Goal: Transaction & Acquisition: Obtain resource

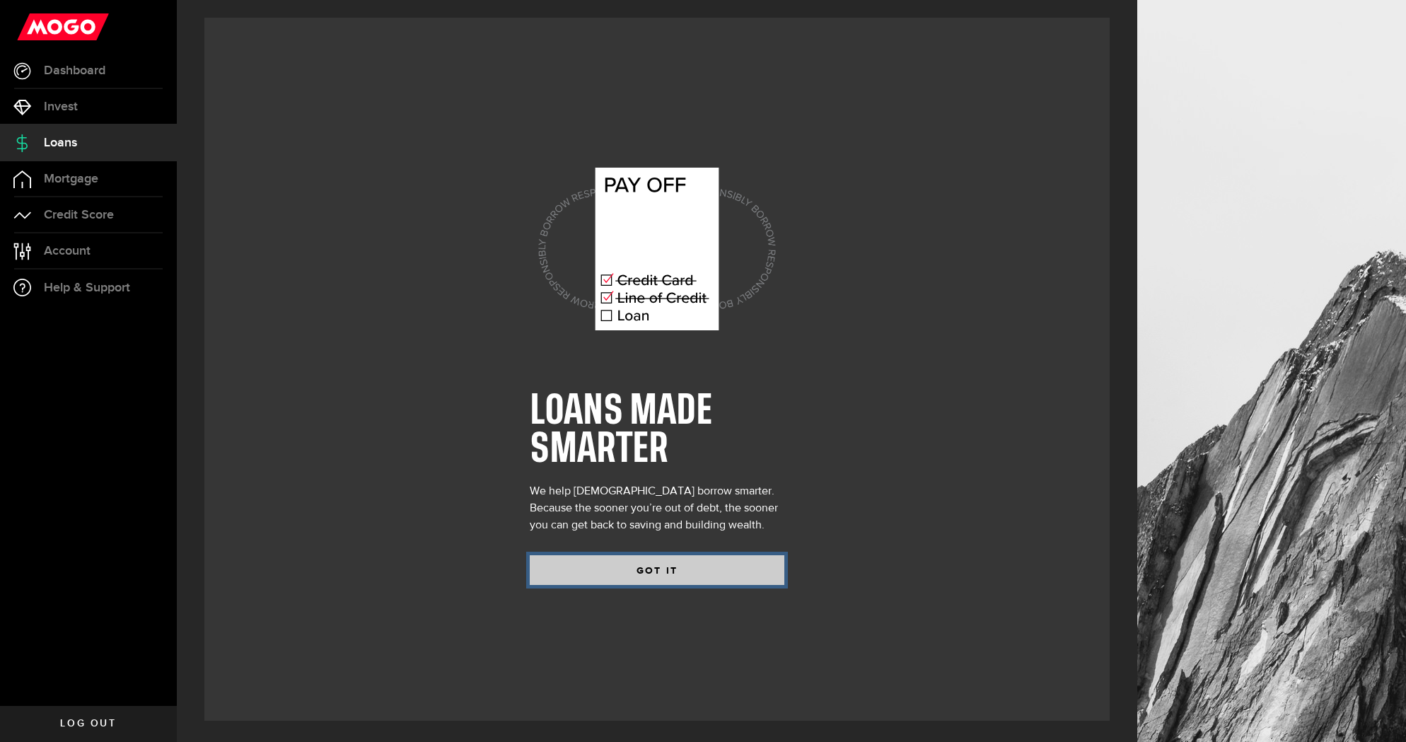
click at [654, 579] on button "GOT IT" at bounding box center [657, 570] width 255 height 30
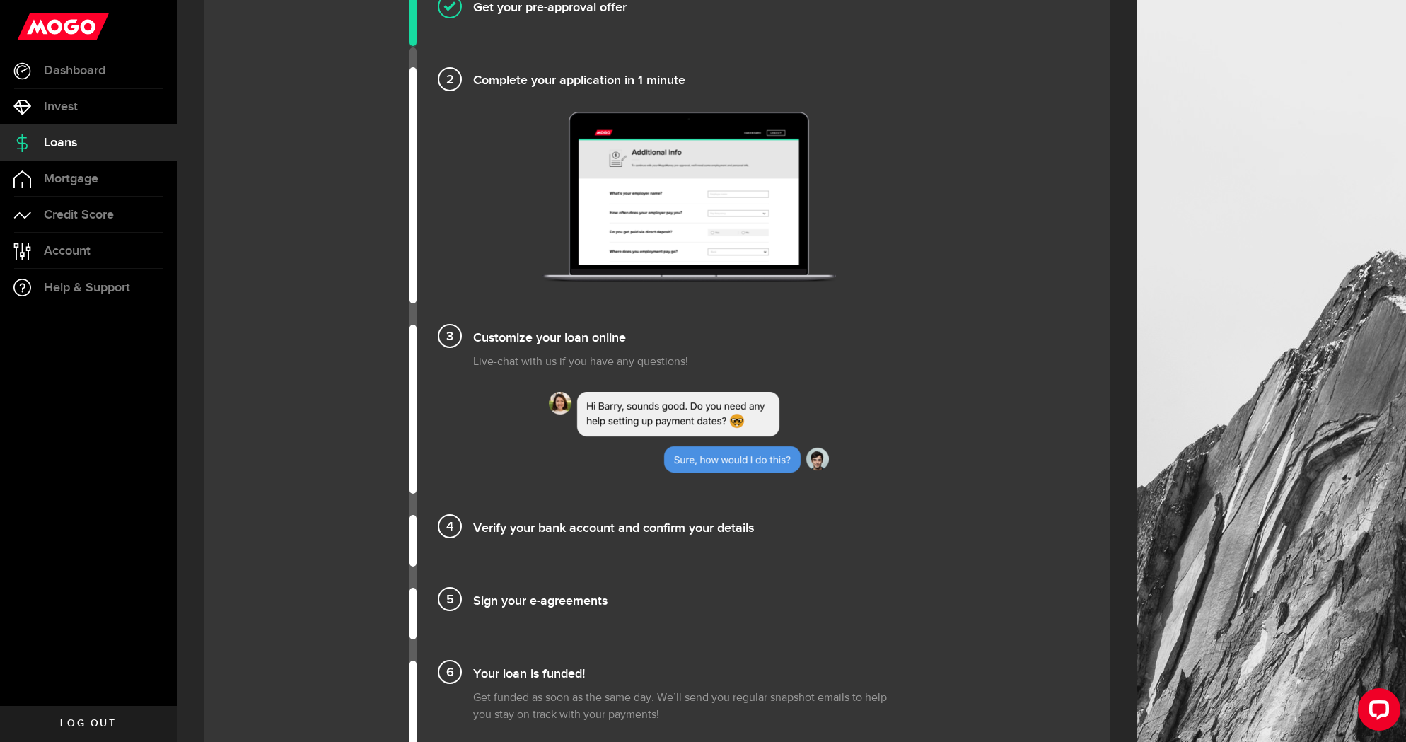
scroll to position [1023, 0]
click at [581, 342] on h4 "Customize your loan online" at bounding box center [688, 334] width 431 height 23
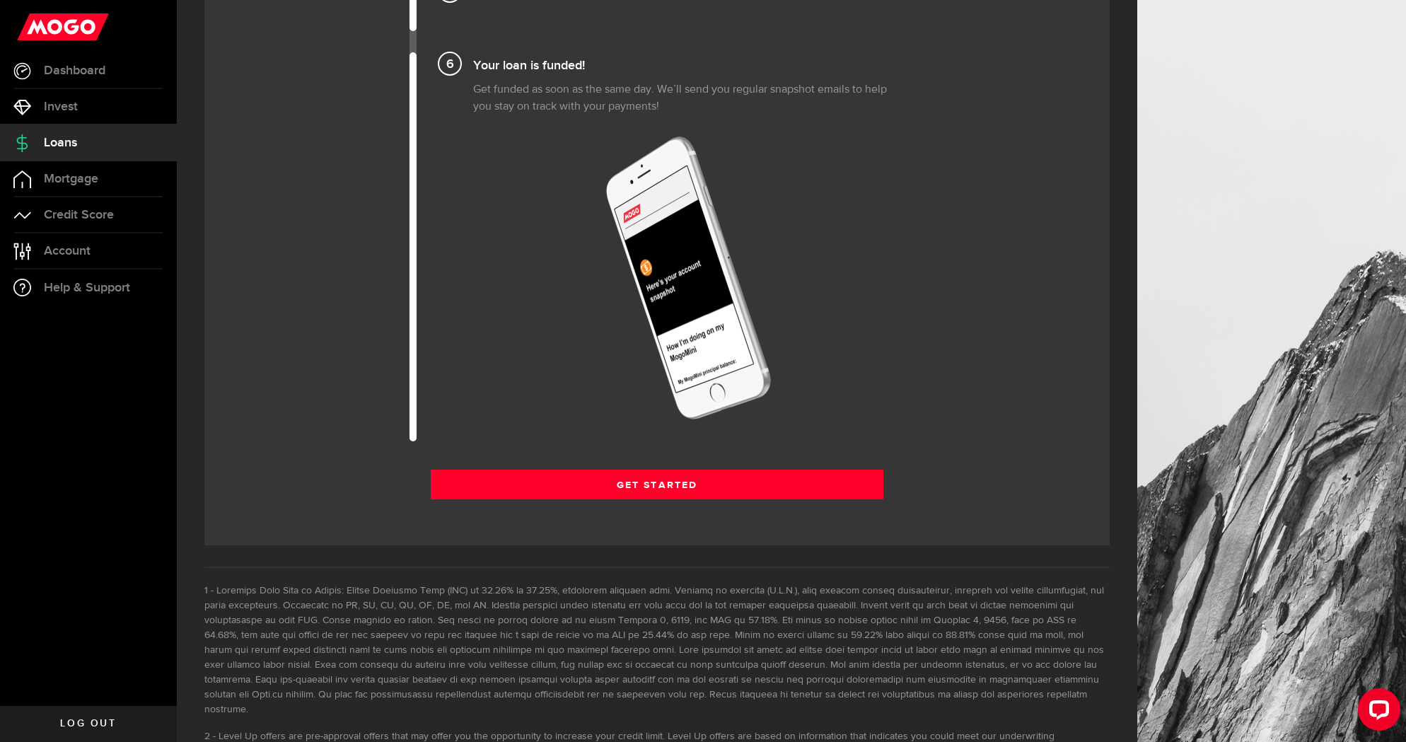
scroll to position [1710, 0]
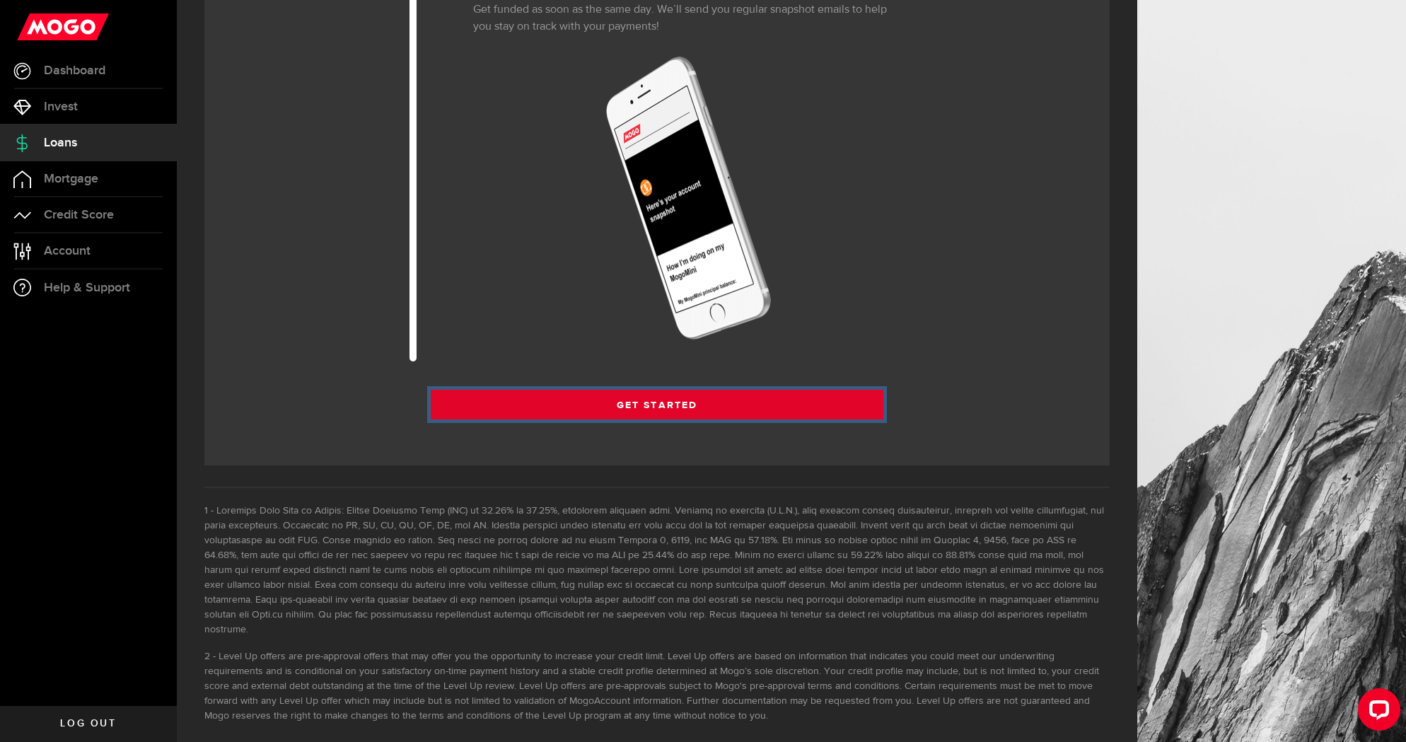
click at [601, 405] on link "Get Started" at bounding box center [657, 405] width 453 height 30
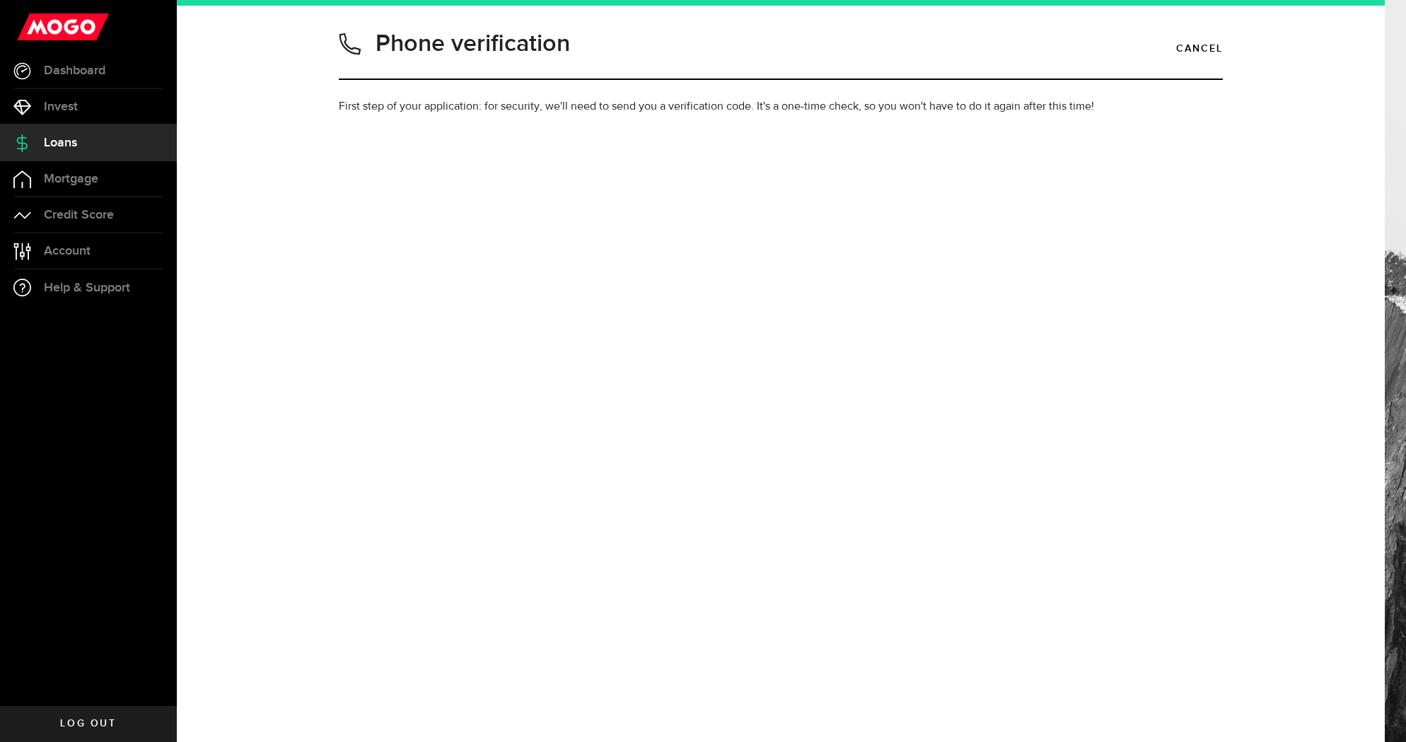
type input "7809943790"
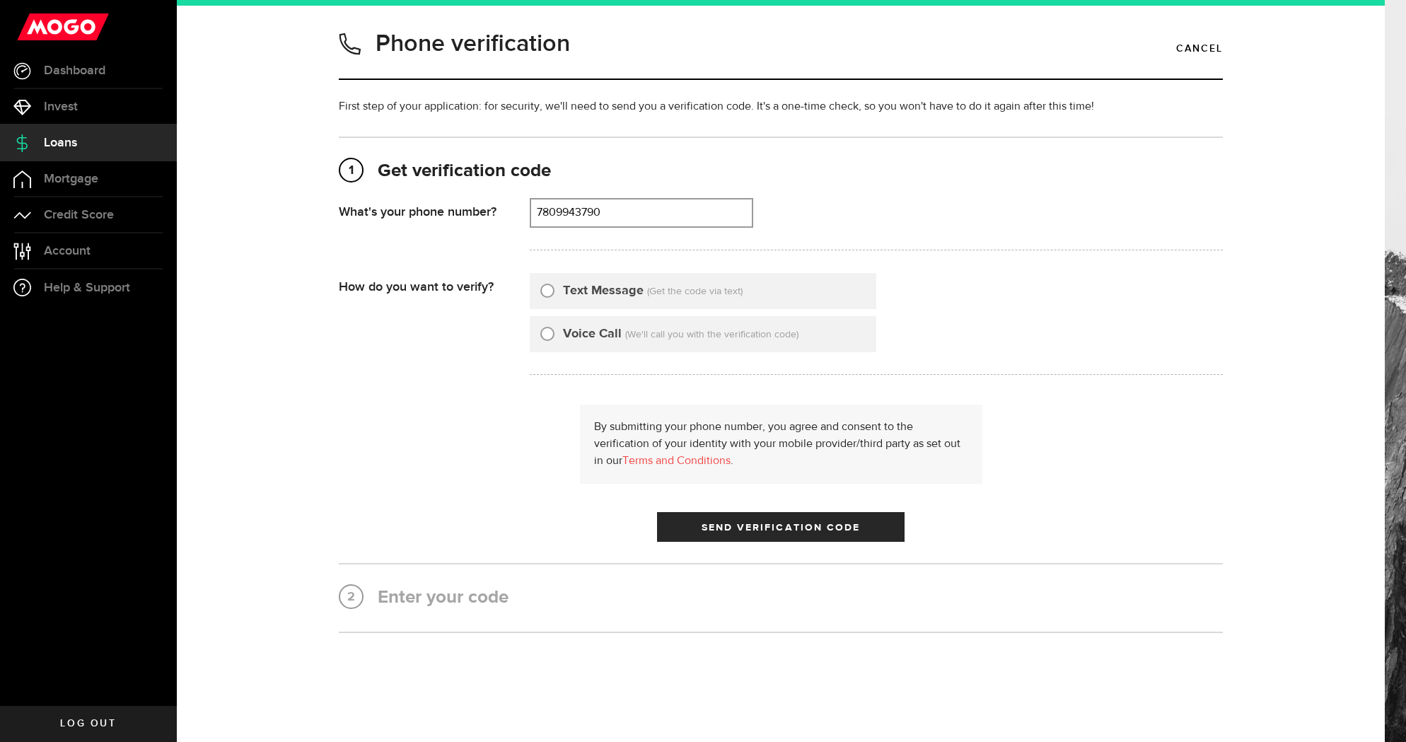
click at [561, 286] on div "Text Message" at bounding box center [591, 291] width 103 height 19
click at [553, 289] on input "Text Message" at bounding box center [547, 289] width 14 height 14
radio input "true"
click at [758, 535] on button "Send Verification Code" at bounding box center [781, 527] width 248 height 30
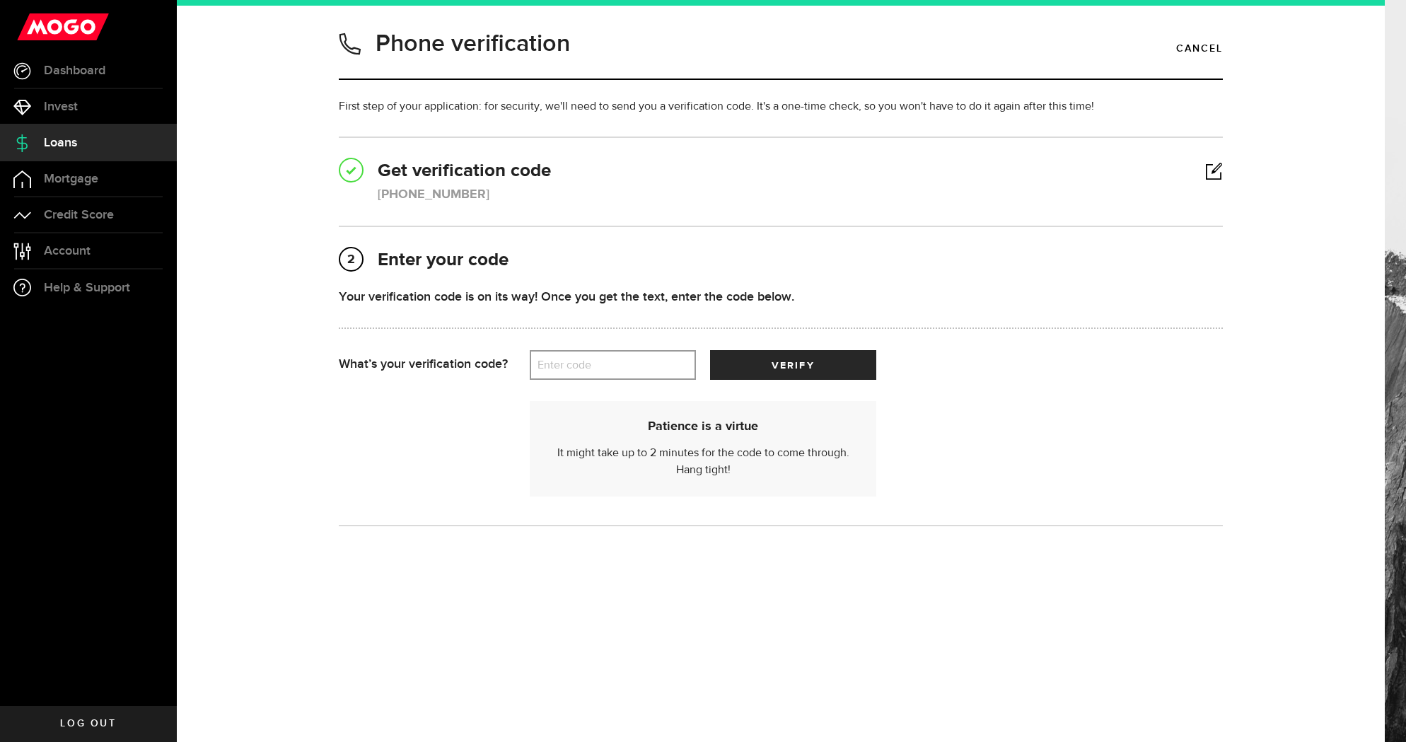
click at [636, 357] on label "Enter code" at bounding box center [613, 365] width 166 height 29
click at [636, 357] on input "Enter code" at bounding box center [613, 365] width 166 height 30
type input "84856"
click at [710, 350] on button "verify" at bounding box center [793, 365] width 166 height 30
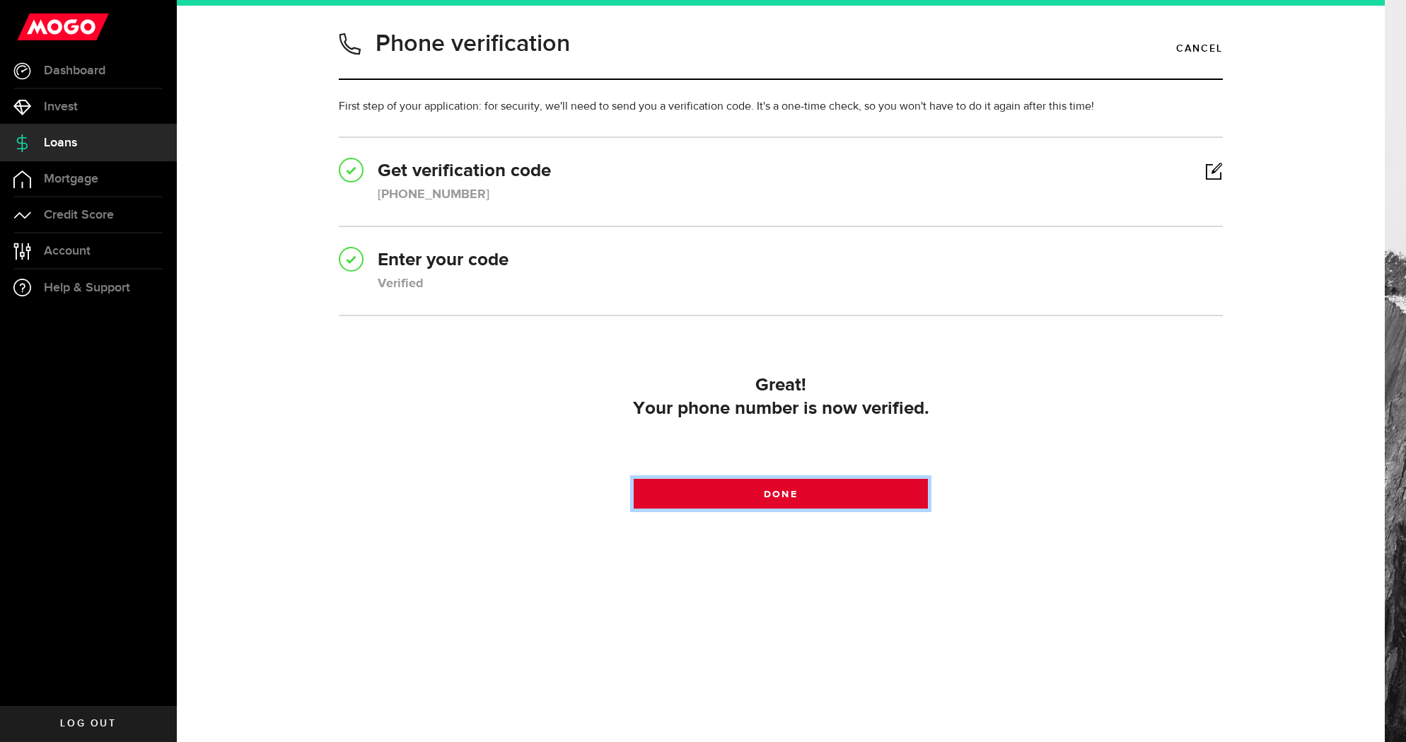
click at [787, 486] on link "Done" at bounding box center [781, 494] width 295 height 30
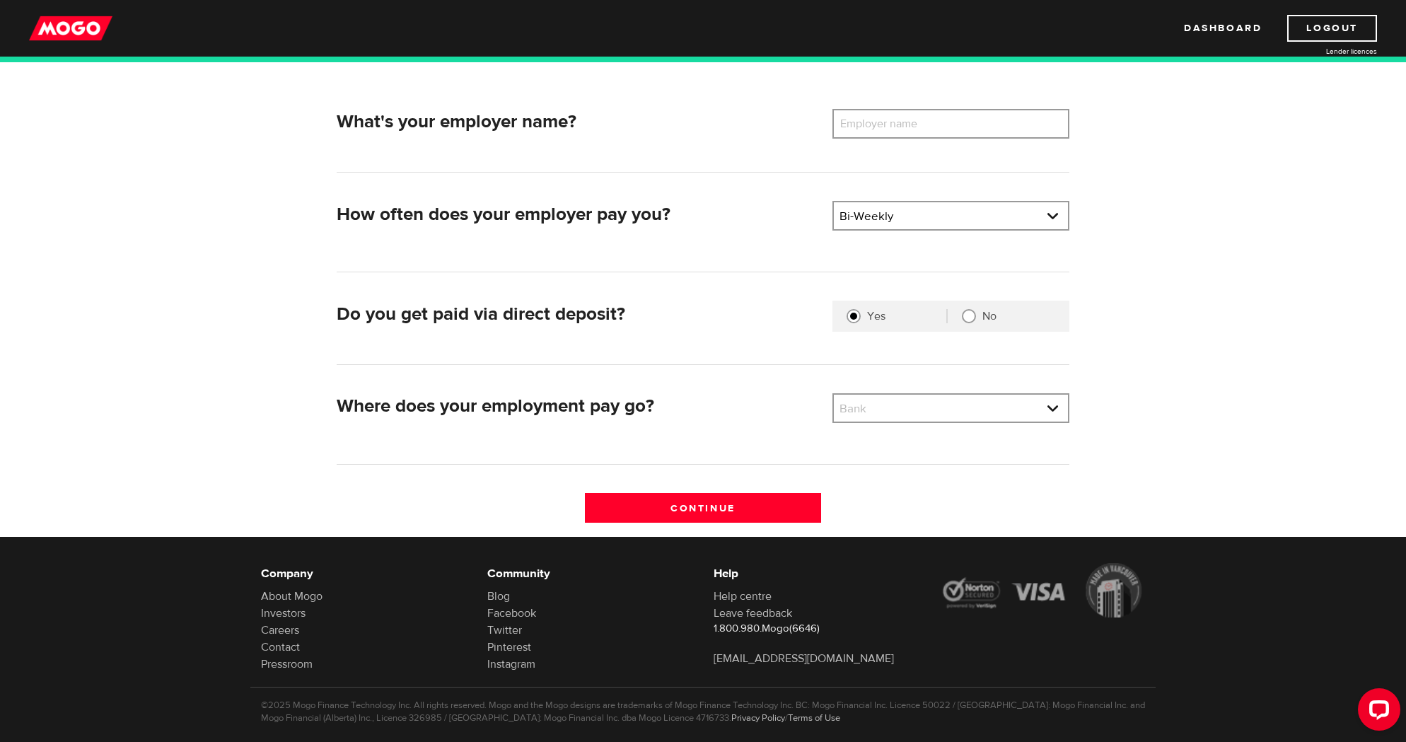
scroll to position [200, 0]
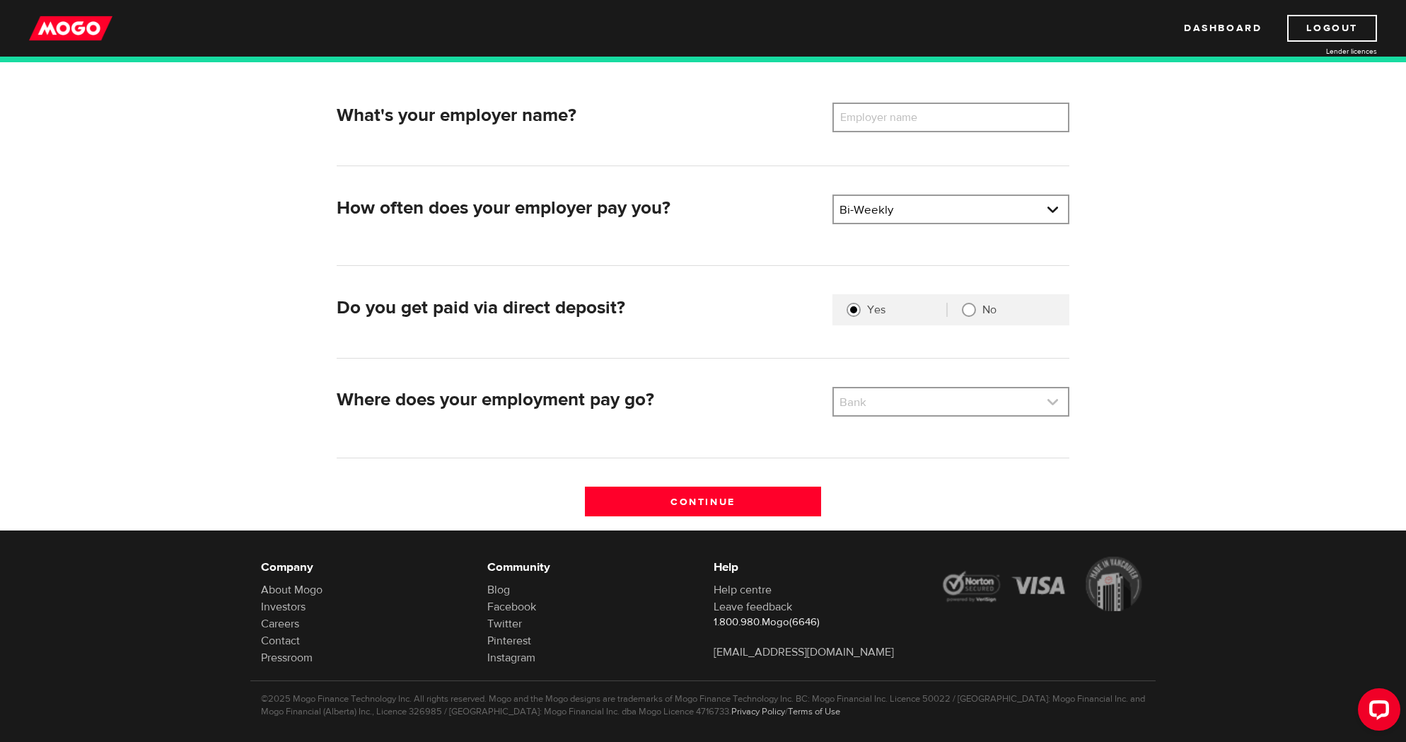
click at [857, 411] on link at bounding box center [951, 401] width 234 height 27
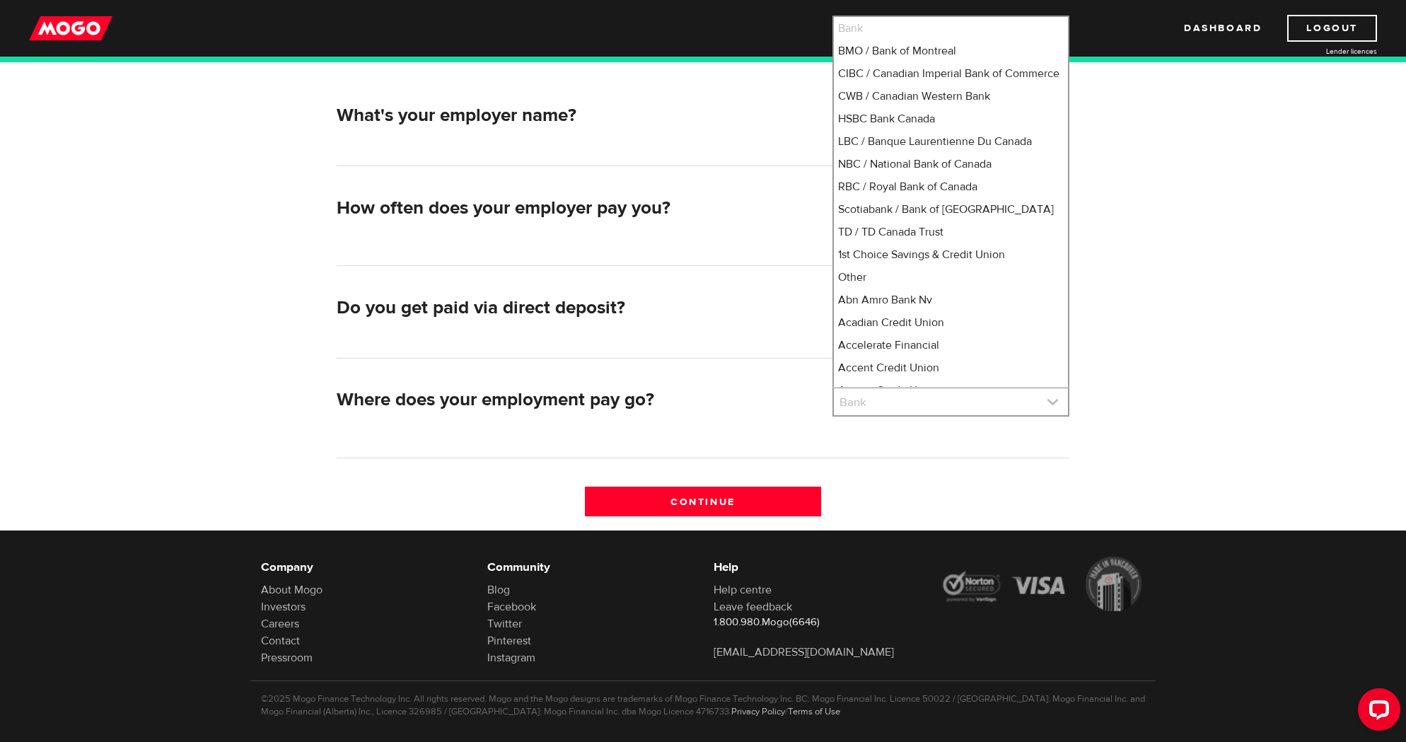
select select "9"
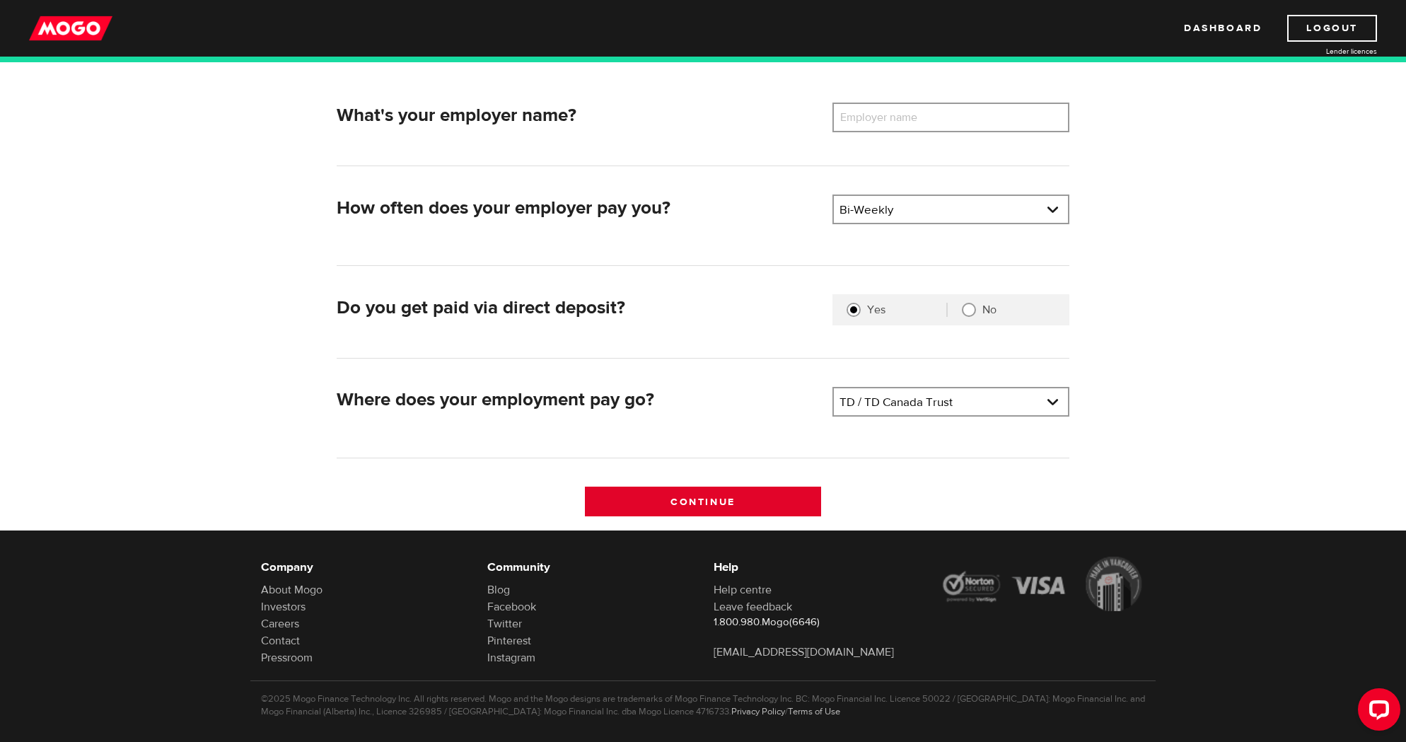
click at [732, 503] on input "Continue" at bounding box center [703, 502] width 237 height 30
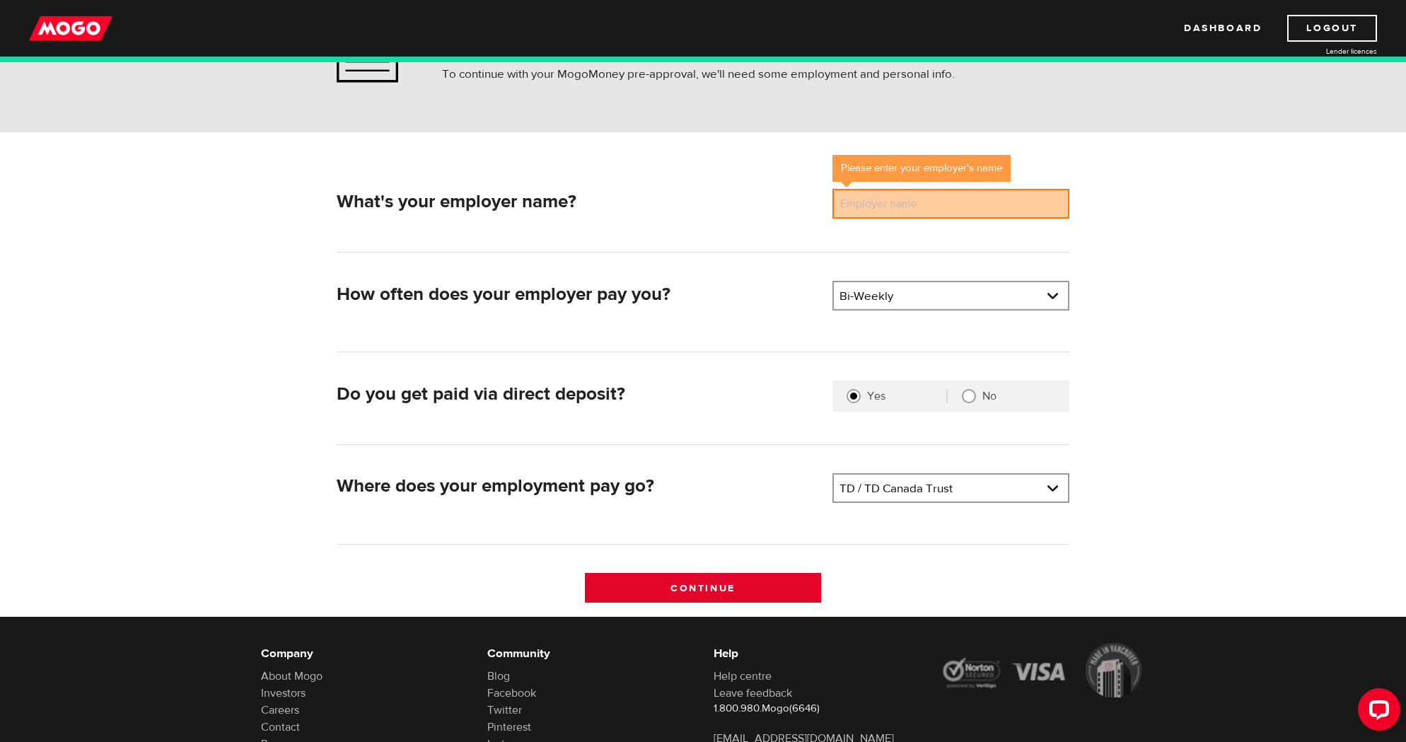
scroll to position [112, 0]
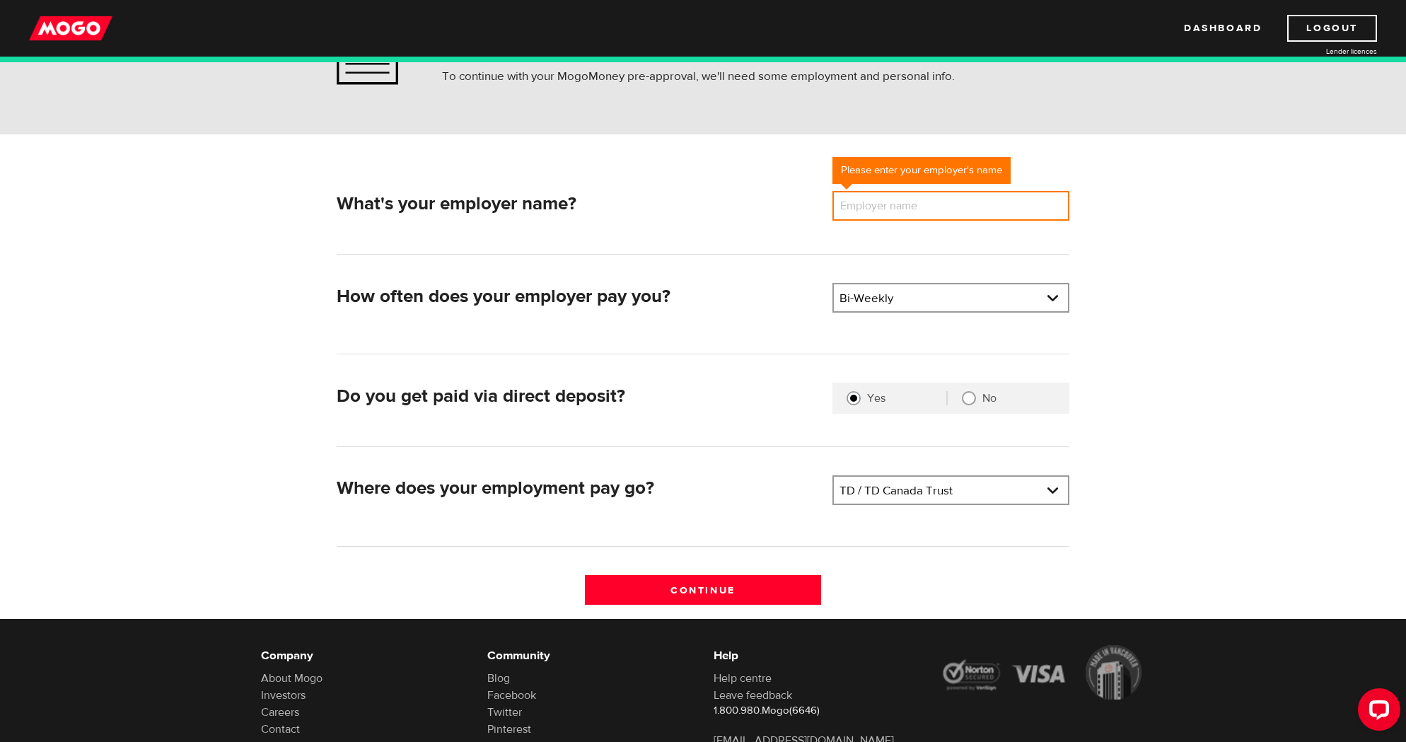
click at [960, 208] on input "Employer name" at bounding box center [950, 206] width 237 height 30
type input "td"
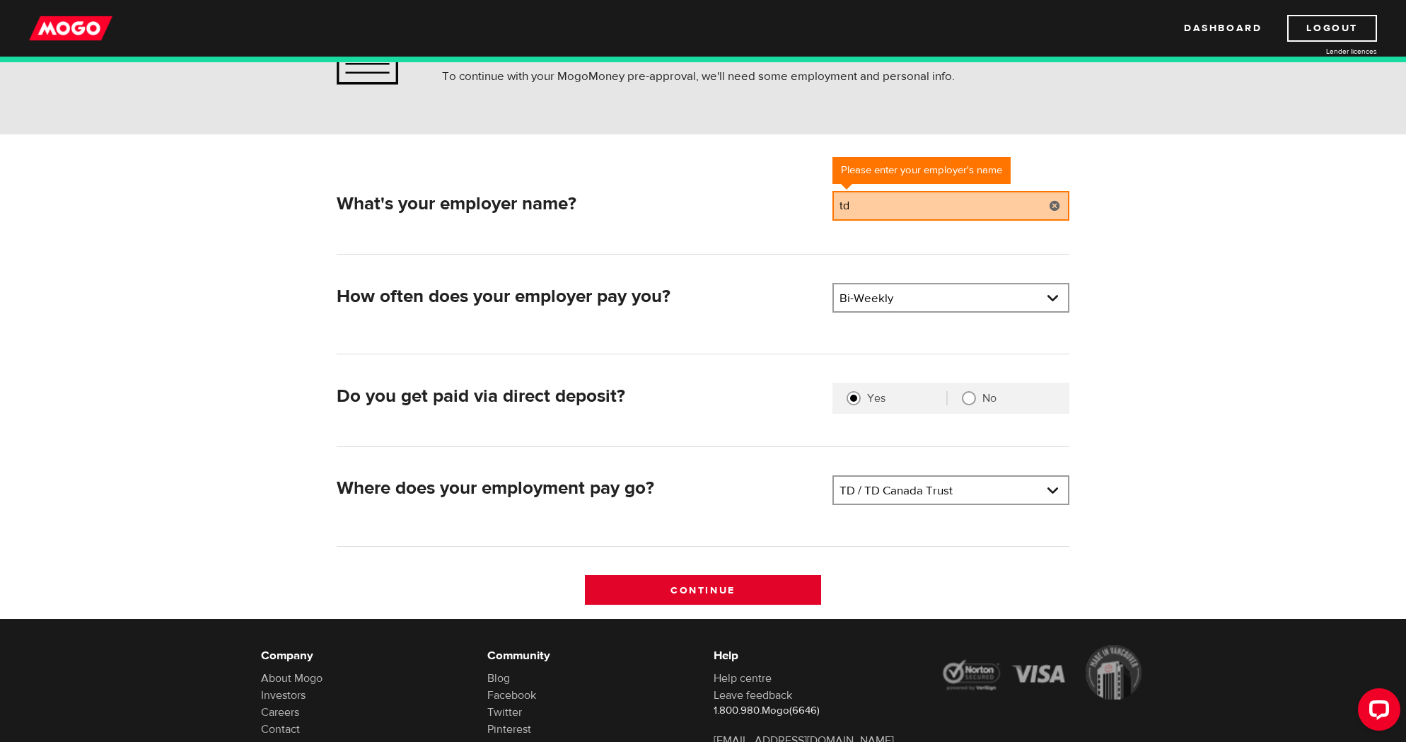
click at [721, 593] on input "Continue" at bounding box center [703, 590] width 237 height 30
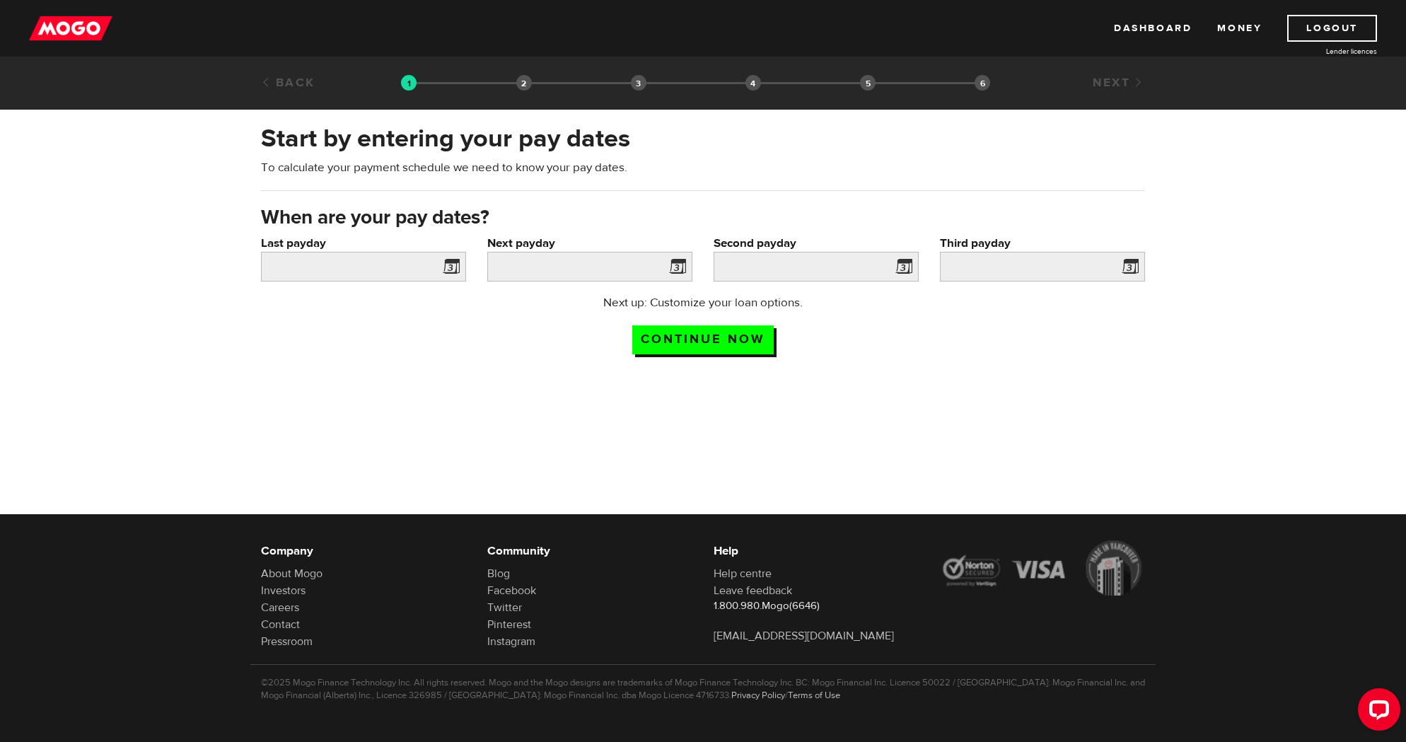
click at [445, 265] on span at bounding box center [448, 268] width 21 height 23
click at [449, 270] on span at bounding box center [448, 268] width 21 height 23
click at [391, 268] on input "Last payday" at bounding box center [363, 267] width 205 height 30
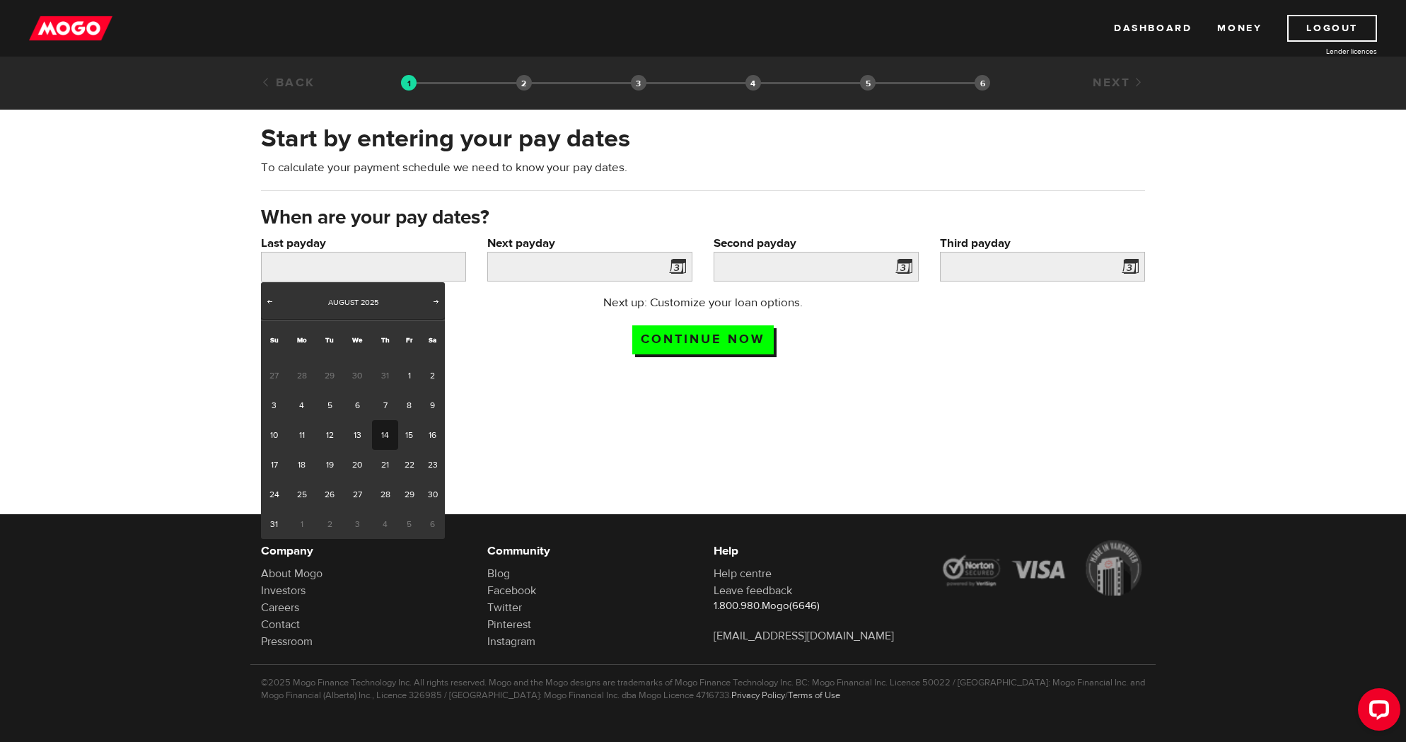
click at [378, 434] on link "14" at bounding box center [385, 435] width 26 height 30
type input "2025/08/14"
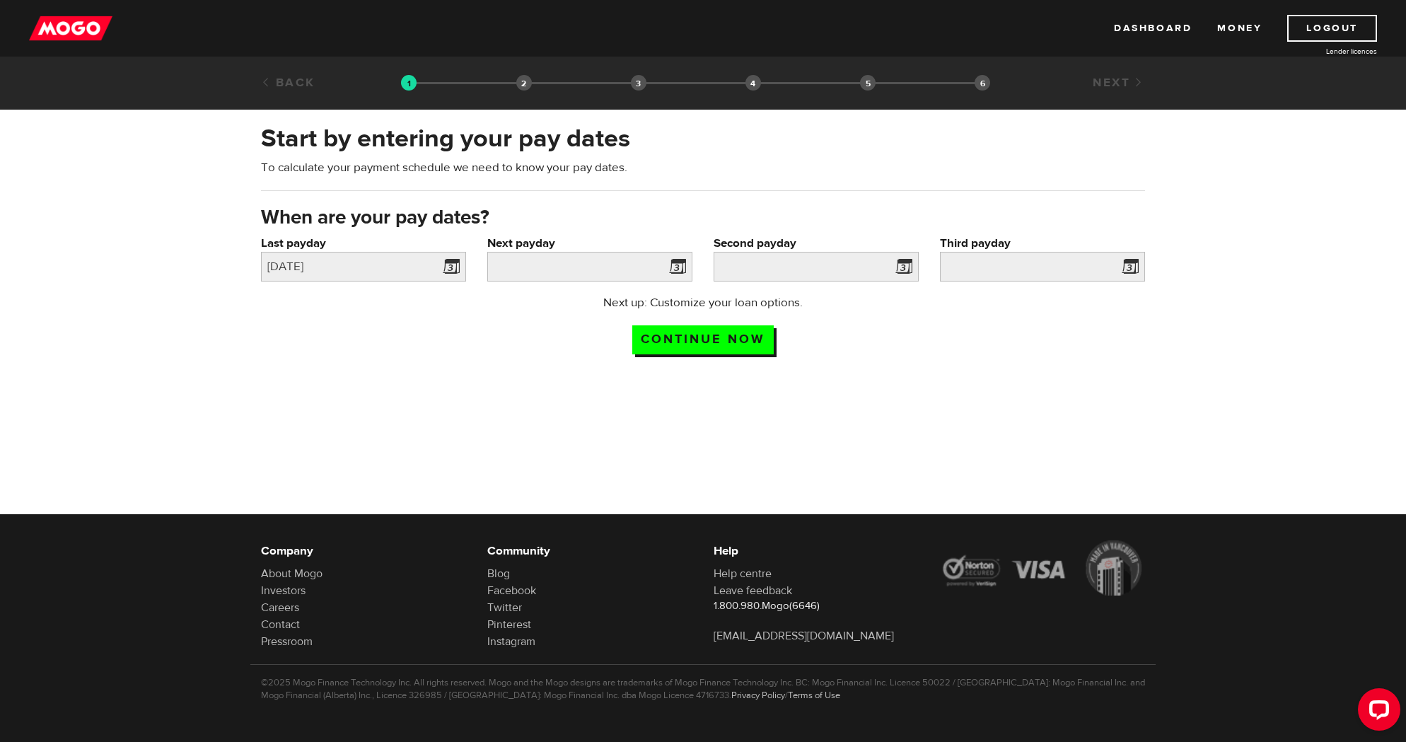
click at [675, 265] on span at bounding box center [674, 268] width 21 height 23
click at [642, 270] on input "Next payday" at bounding box center [589, 267] width 205 height 30
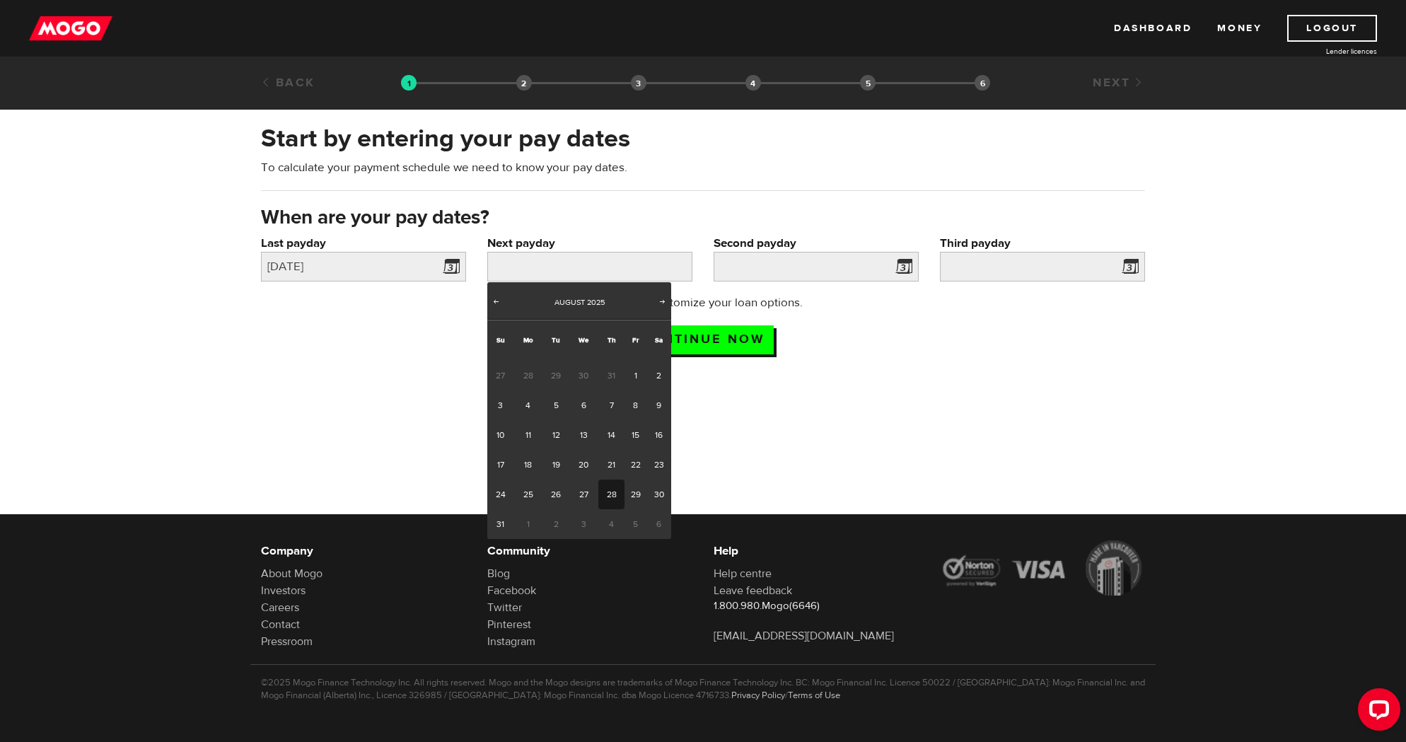
click at [606, 490] on link "28" at bounding box center [611, 495] width 26 height 30
type input "2025/08/28"
type input "2025/9/11"
type input "2025/9/25"
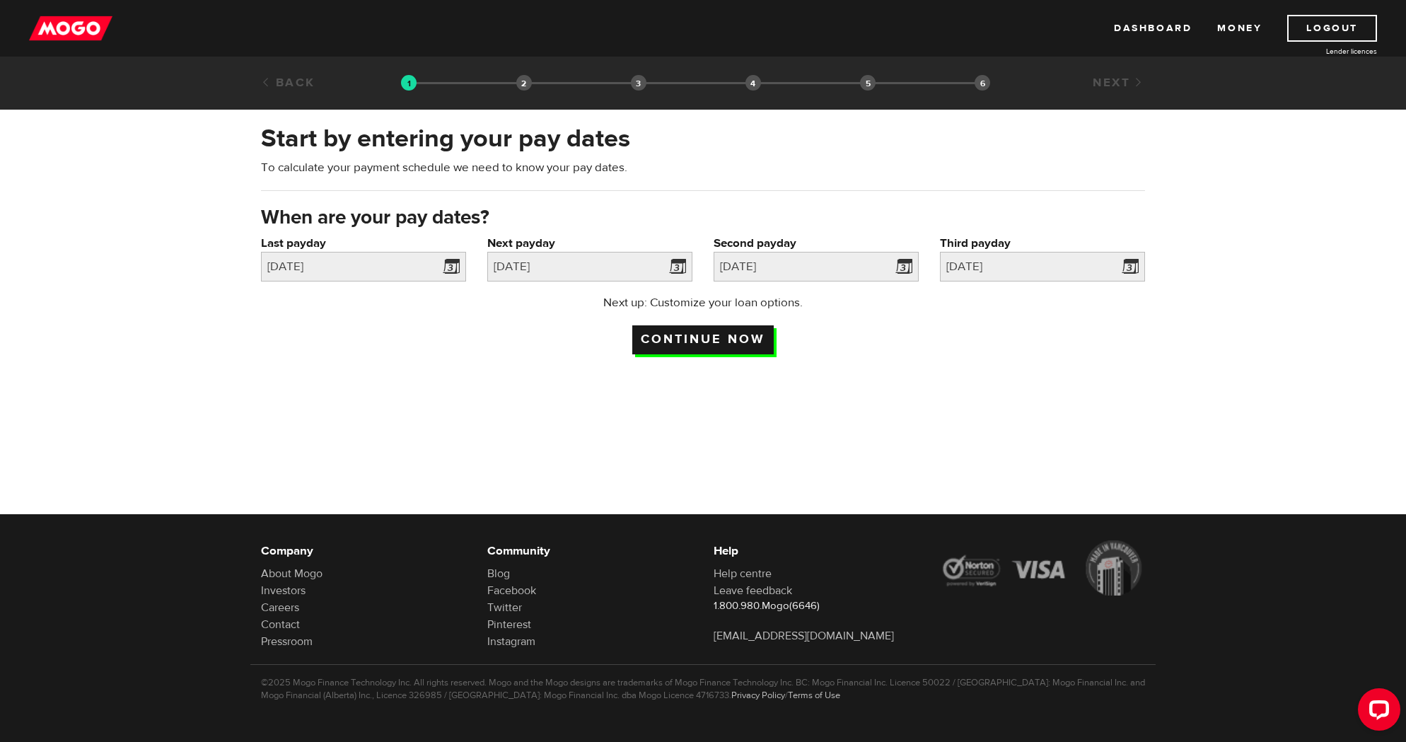
click at [739, 351] on input "Continue now" at bounding box center [702, 339] width 141 height 29
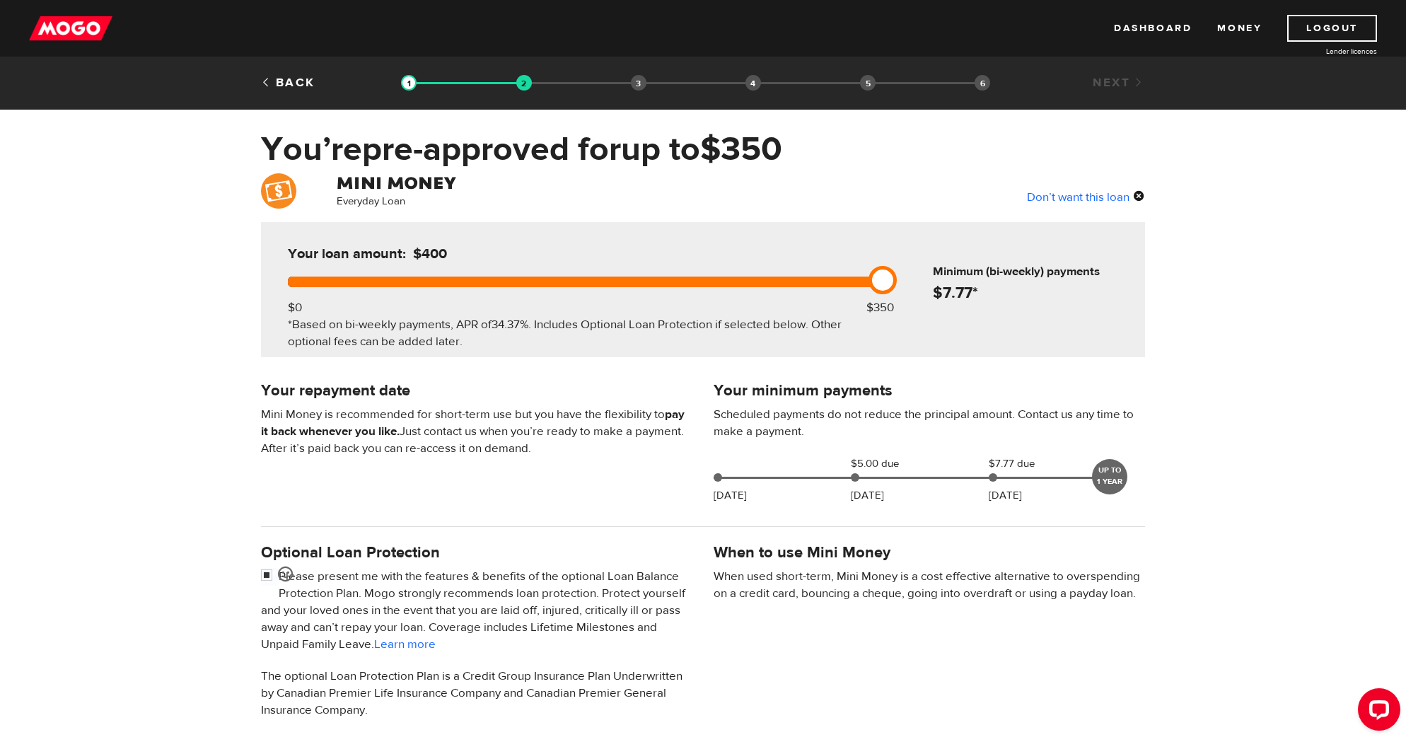
drag, startPoint x: 882, startPoint y: 277, endPoint x: 930, endPoint y: 302, distance: 54.4
click at [930, 302] on div "Your loan amount: $400 $0 $350 *Based on bi-weekly payments, APR of 34.37% . In…" at bounding box center [703, 289] width 884 height 135
click at [1088, 204] on div "Don’t want this loan" at bounding box center [1086, 196] width 118 height 18
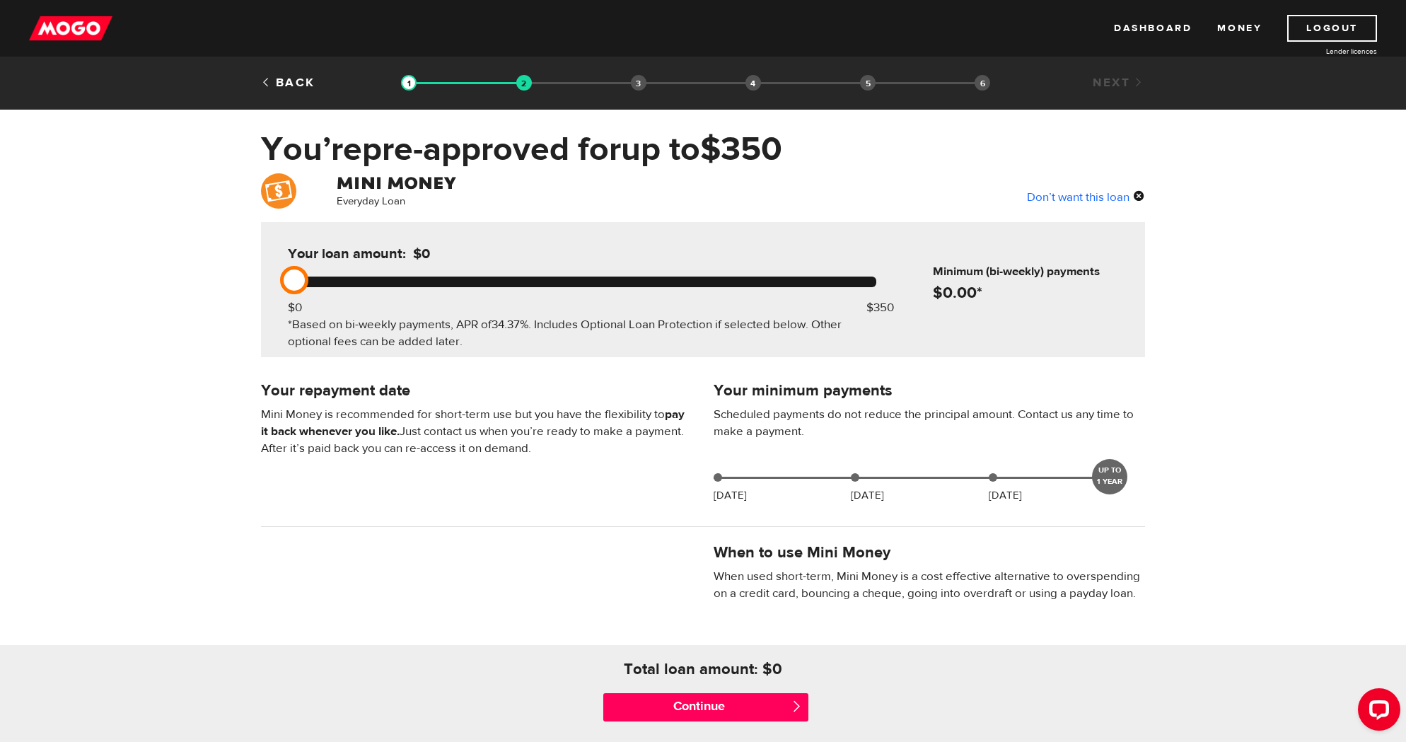
click at [1061, 204] on div "Don’t want this loan" at bounding box center [1086, 196] width 118 height 18
click at [728, 717] on input "Continue" at bounding box center [705, 707] width 205 height 28
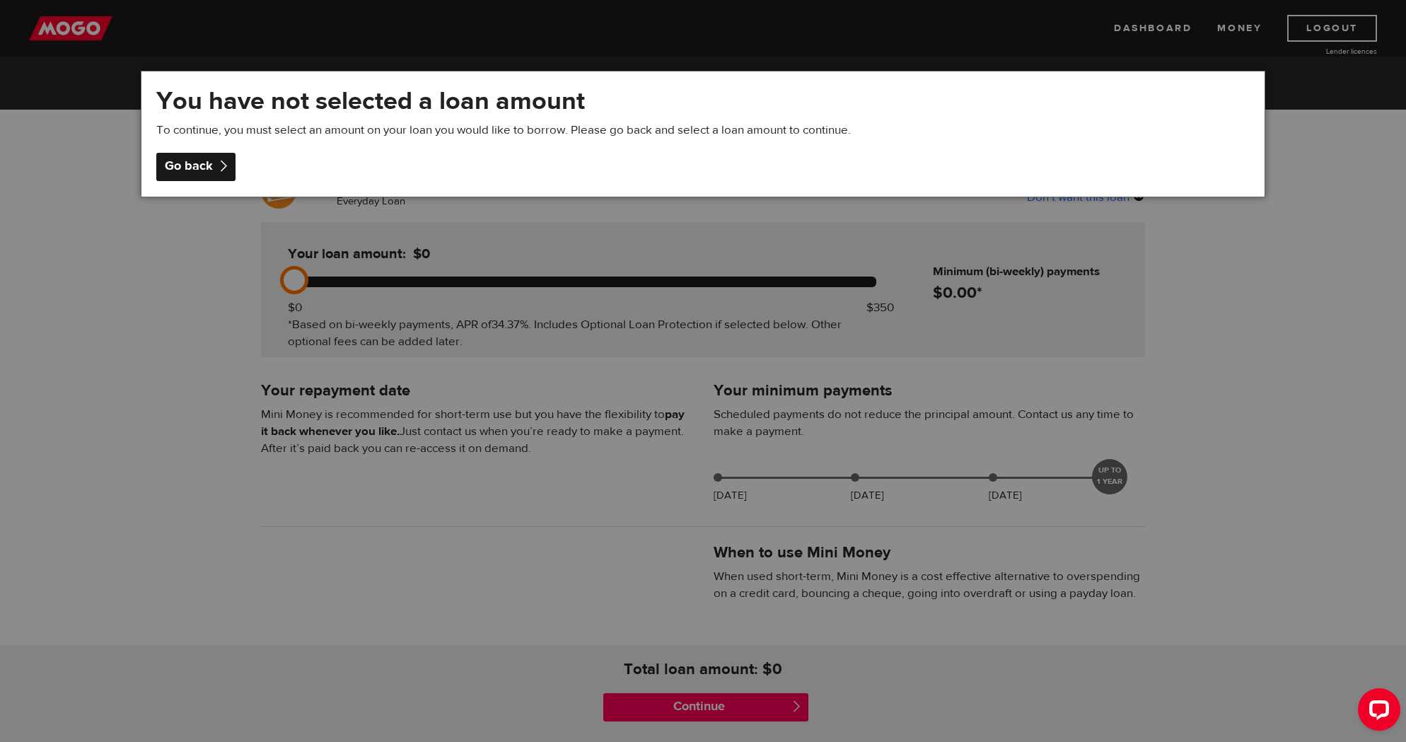
click at [227, 173] on div "Go back" at bounding box center [195, 167] width 79 height 28
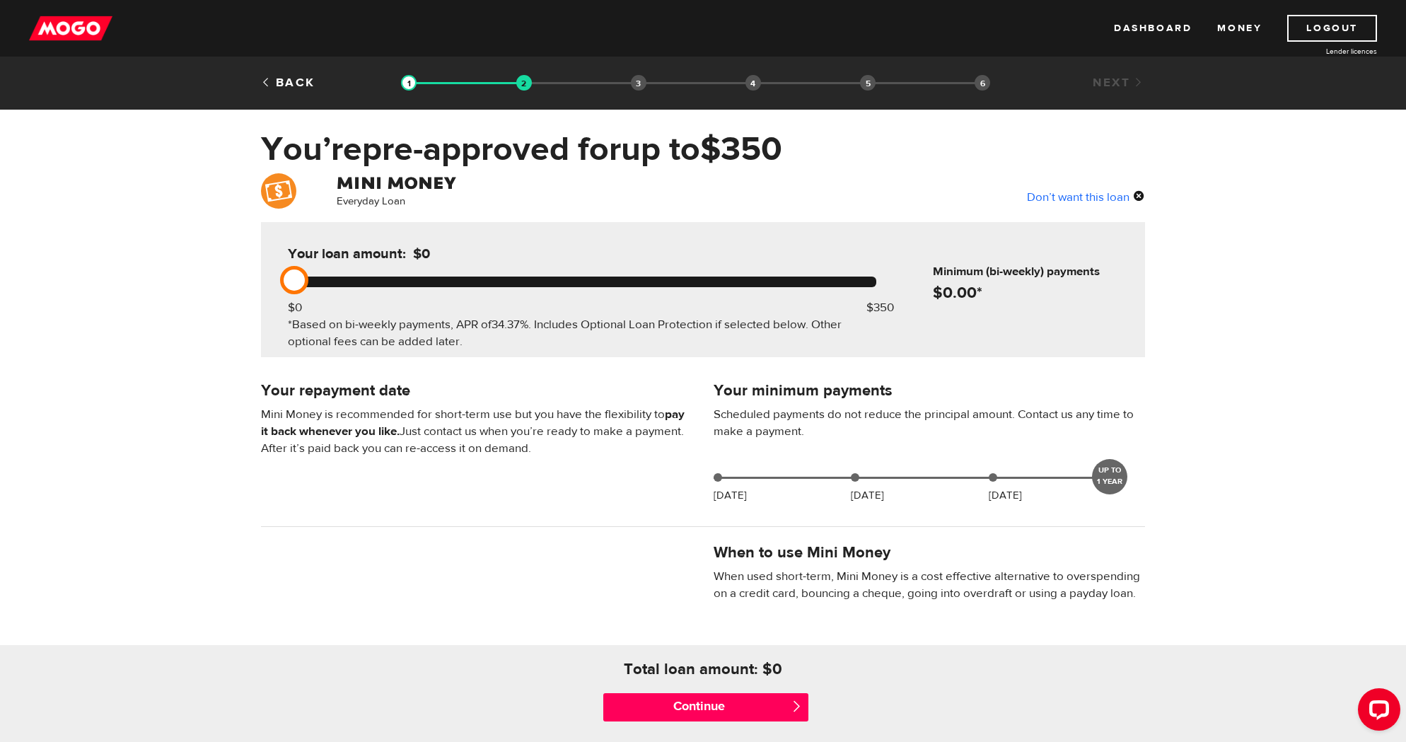
click at [531, 294] on div "Your loan amount: $0 $0 $350 *Based on bi-weekly payments, APR of 34.37% . Incl…" at bounding box center [582, 289] width 631 height 135
click at [510, 287] on div at bounding box center [582, 282] width 588 height 11
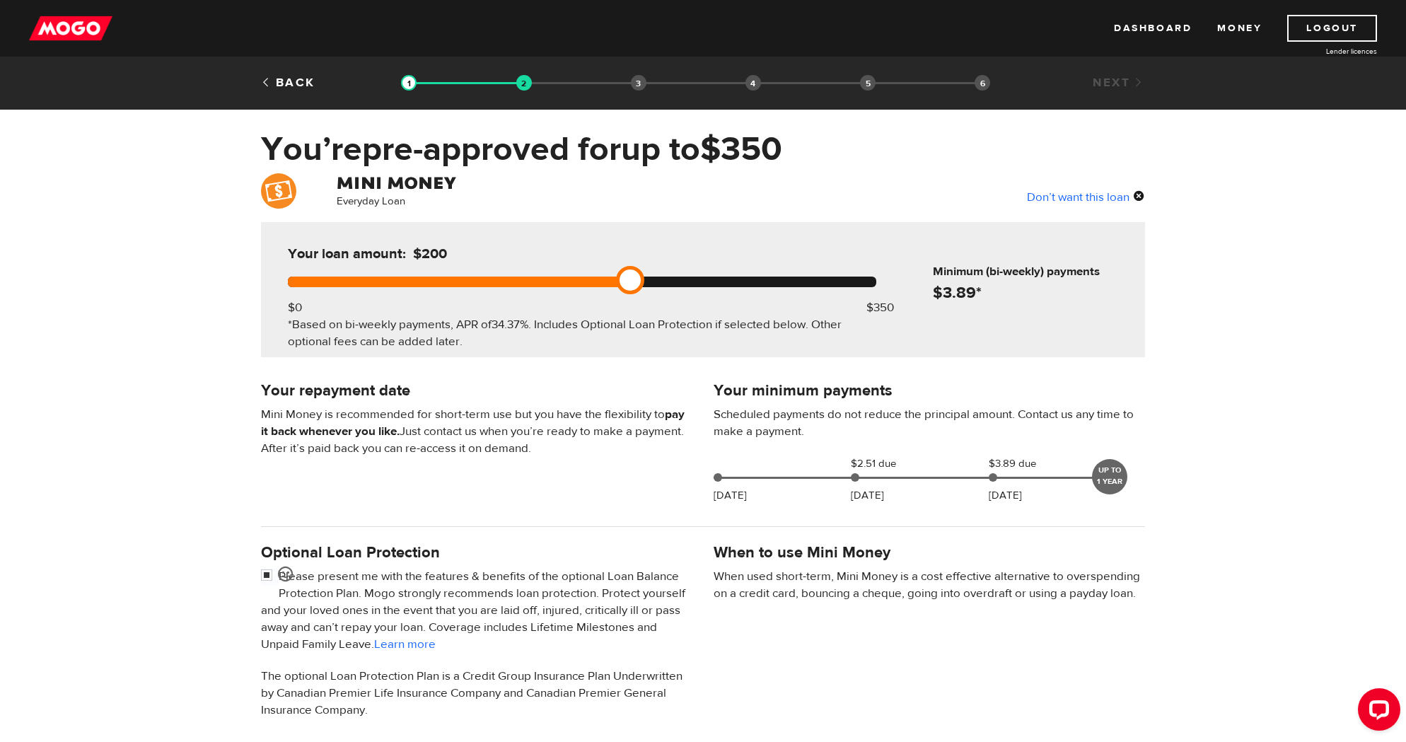
click at [1067, 195] on div "Don’t want this loan" at bounding box center [1086, 196] width 118 height 18
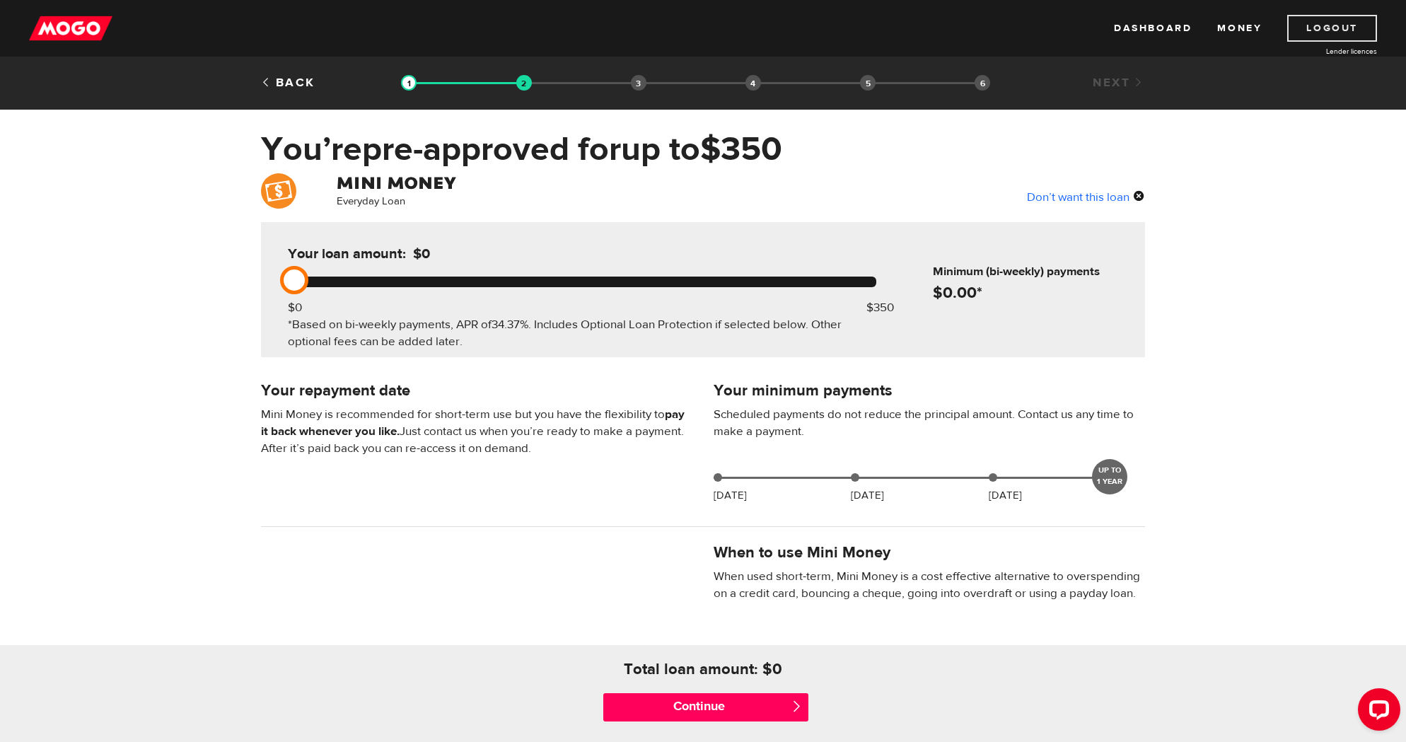
click at [1368, 25] on link "Logout" at bounding box center [1332, 28] width 90 height 27
